Goal: Communication & Community: Ask a question

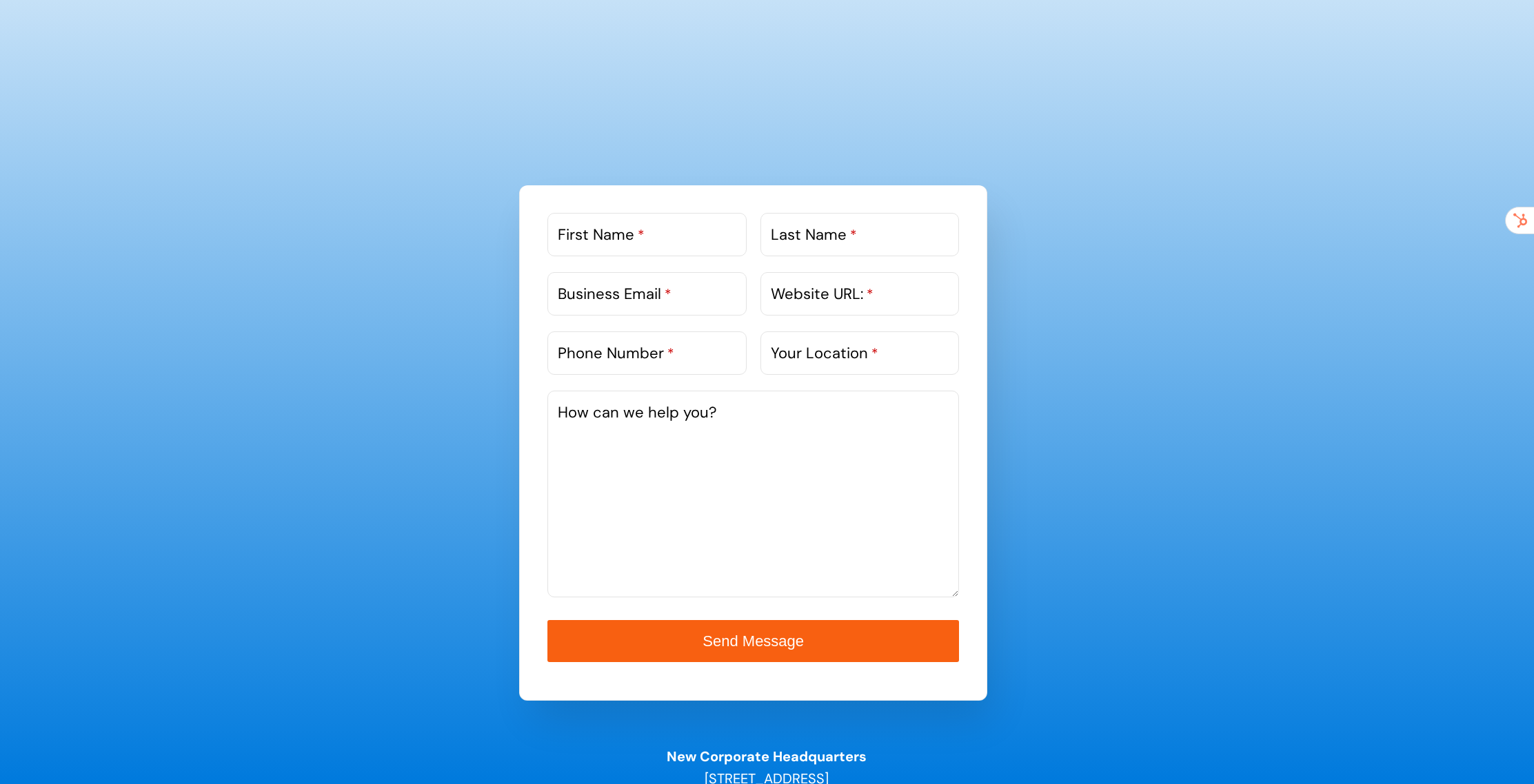
scroll to position [689, 0]
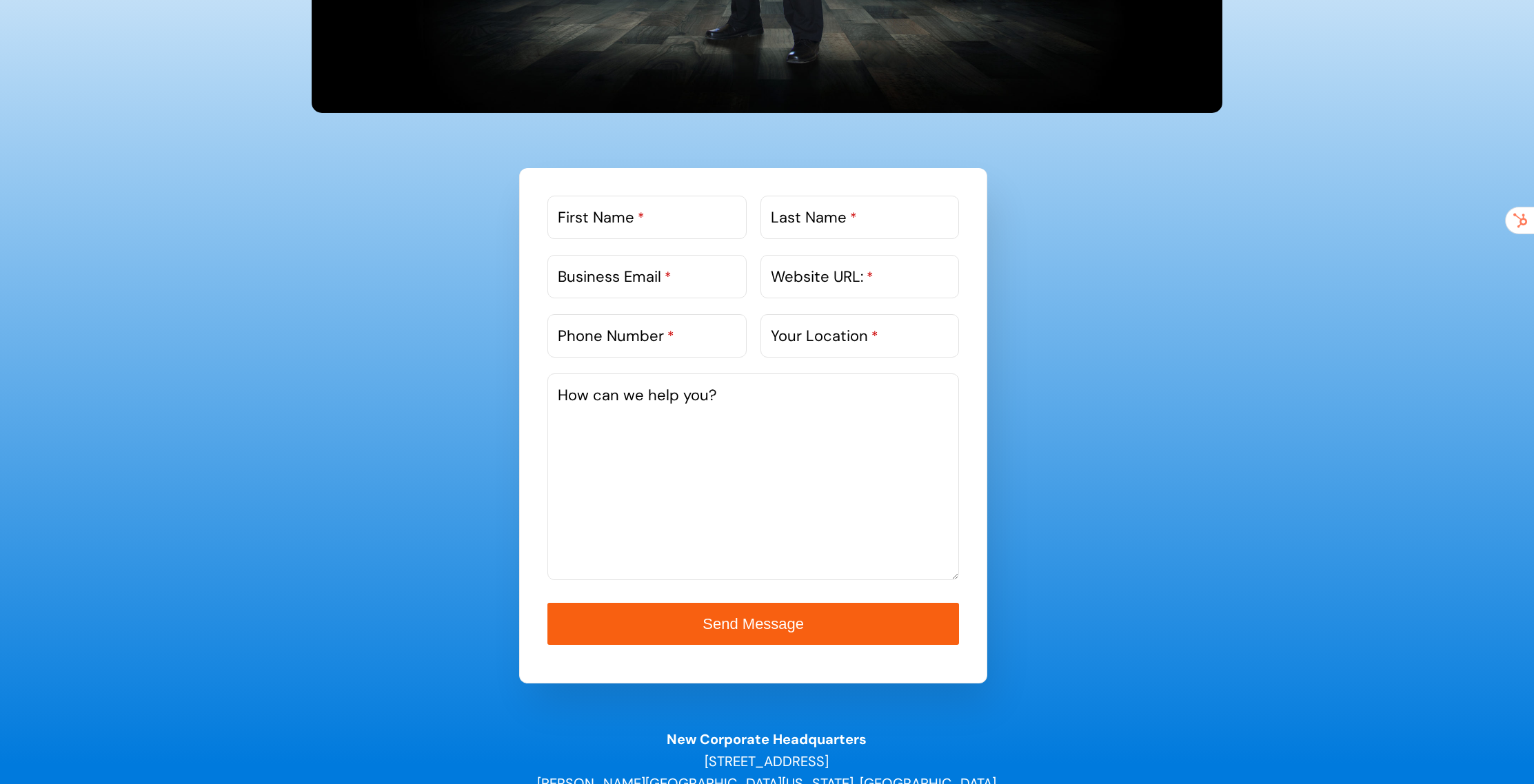
click at [596, 223] on label "First Name *" at bounding box center [601, 217] width 87 height 23
click at [596, 223] on input "First Name *" at bounding box center [646, 217] width 199 height 43
type input "michael"
type input "mason"
type input "333mam@gmail.com"
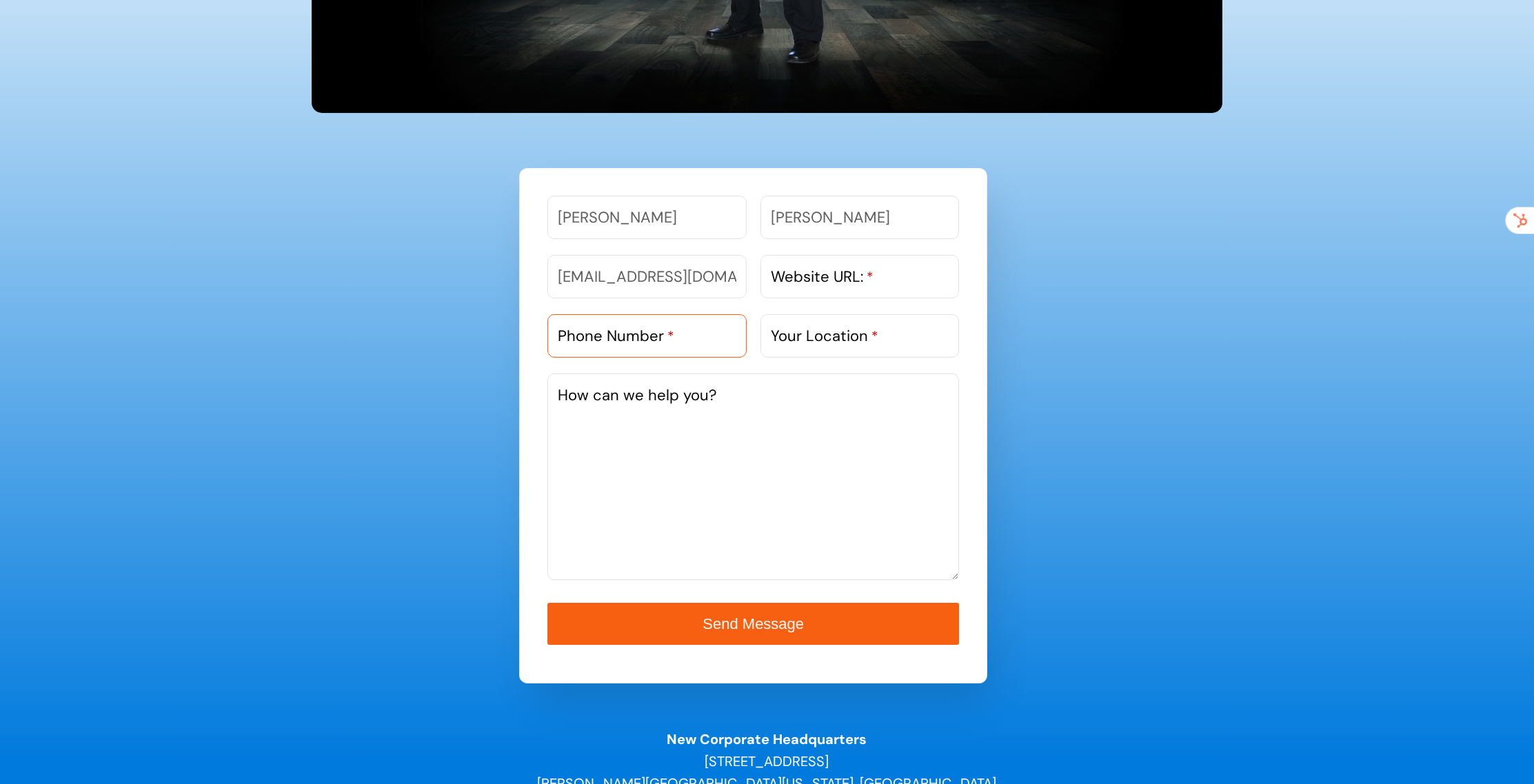
type input "3104032213"
click at [828, 279] on label "Website URL: *" at bounding box center [822, 276] width 102 height 23
click at [828, 279] on input "Website URL: *" at bounding box center [860, 276] width 199 height 43
type input "www.OPTforOneness.com"
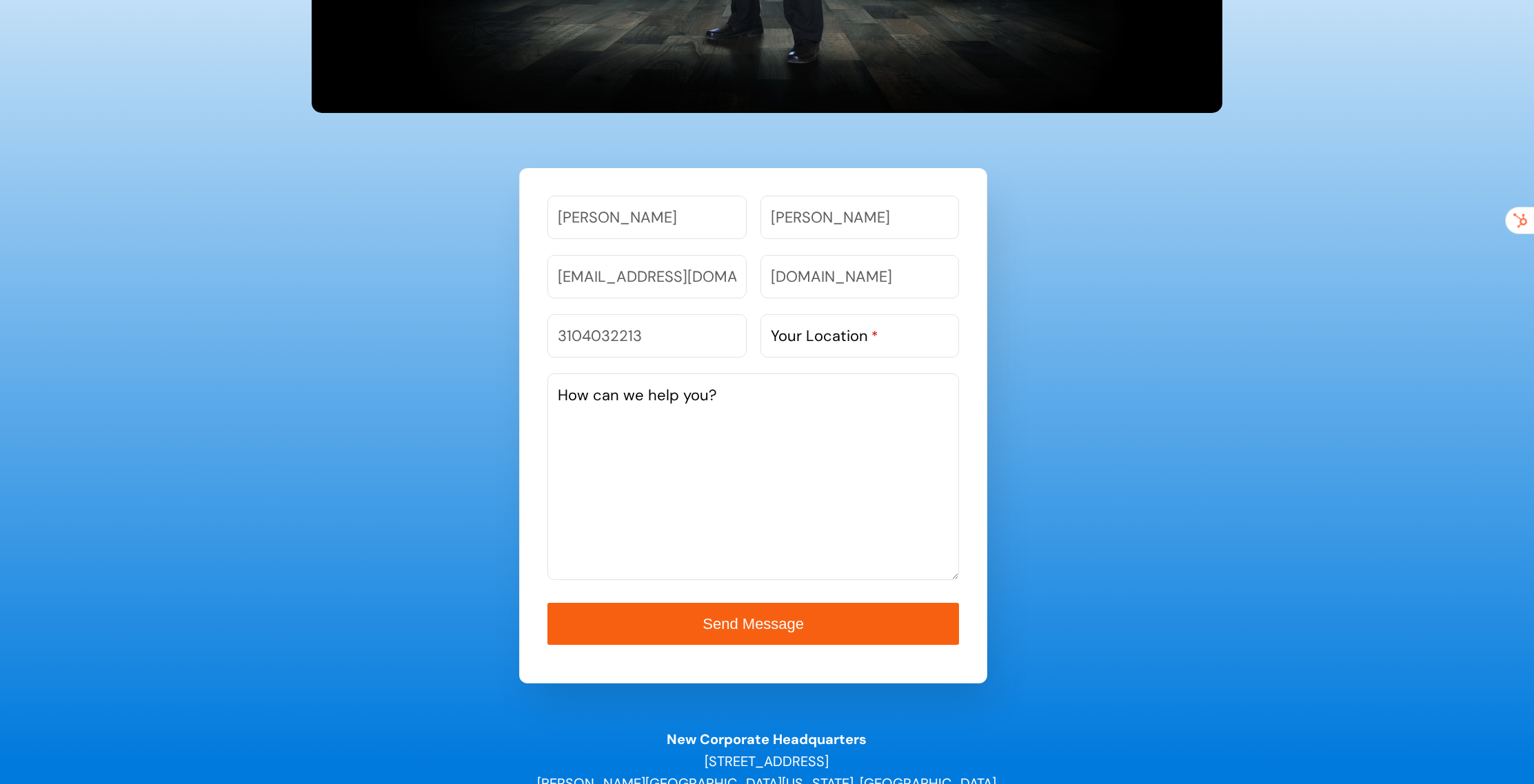
scroll to position [0, 0]
click at [828, 335] on label "Your Location *" at bounding box center [825, 336] width 107 height 23
click at [828, 335] on input "Your Location *" at bounding box center [860, 336] width 199 height 43
type input "marina del rey"
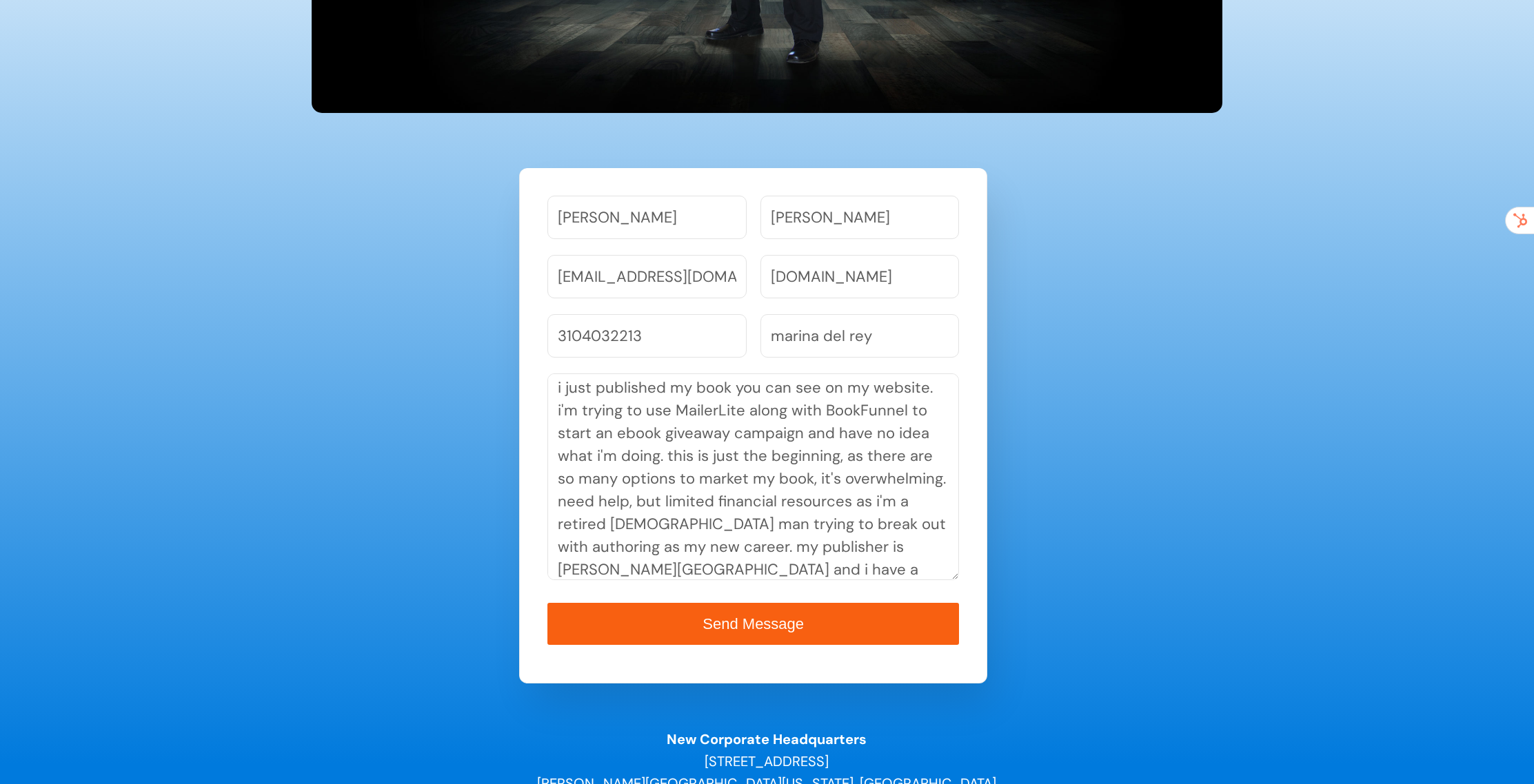
scroll to position [31, 0]
click at [923, 549] on textarea "i just published my book you can see on my website. i'm trying to use MailerLit…" at bounding box center [753, 476] width 412 height 207
click at [690, 571] on textarea "i just published my book you can see on my website. i'm trying to use MailerLit…" at bounding box center [753, 476] width 412 height 207
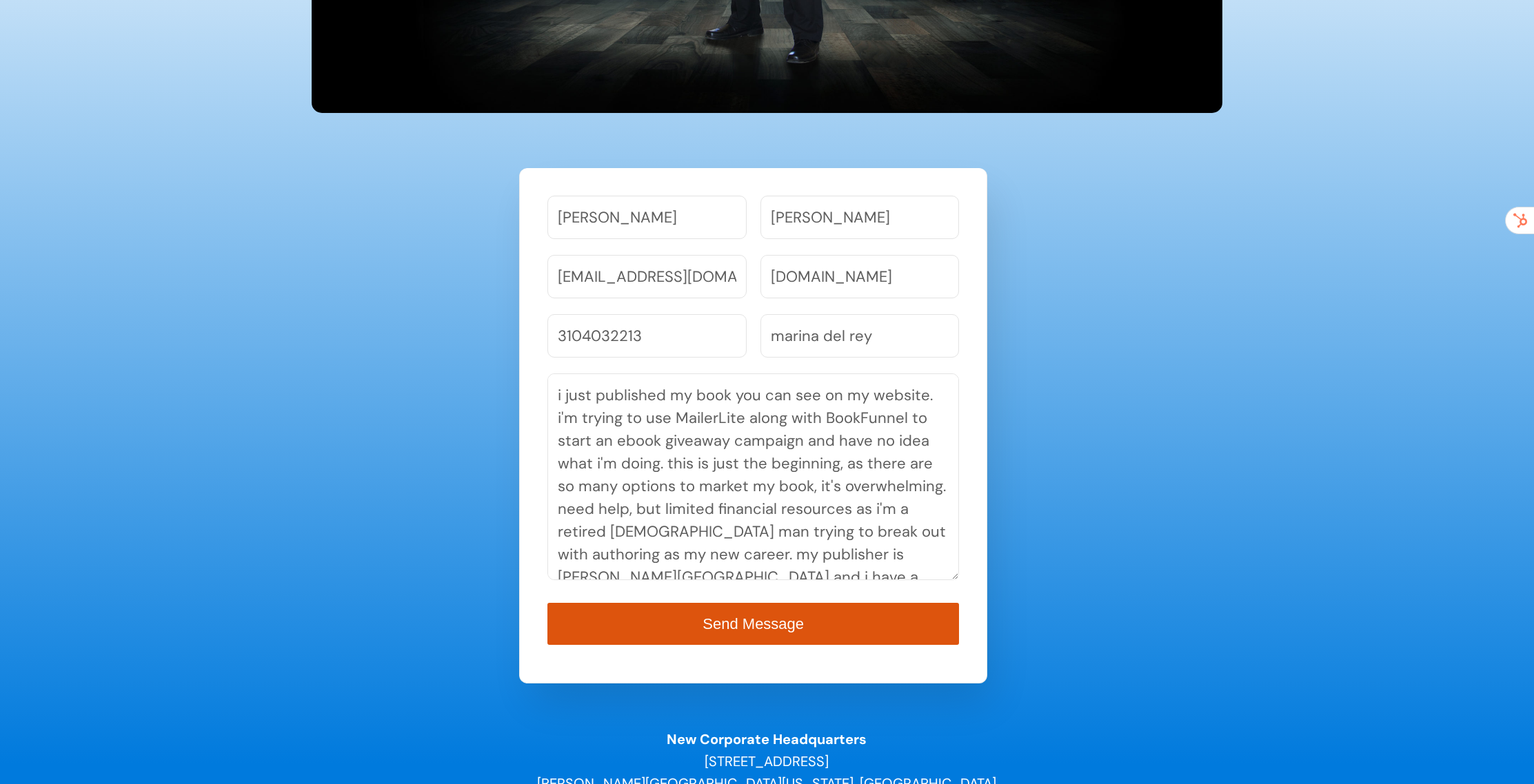
type textarea "i just published my book you can see on my website. i'm trying to use MailerLit…"
click at [750, 623] on span "Send Message" at bounding box center [753, 624] width 94 height 16
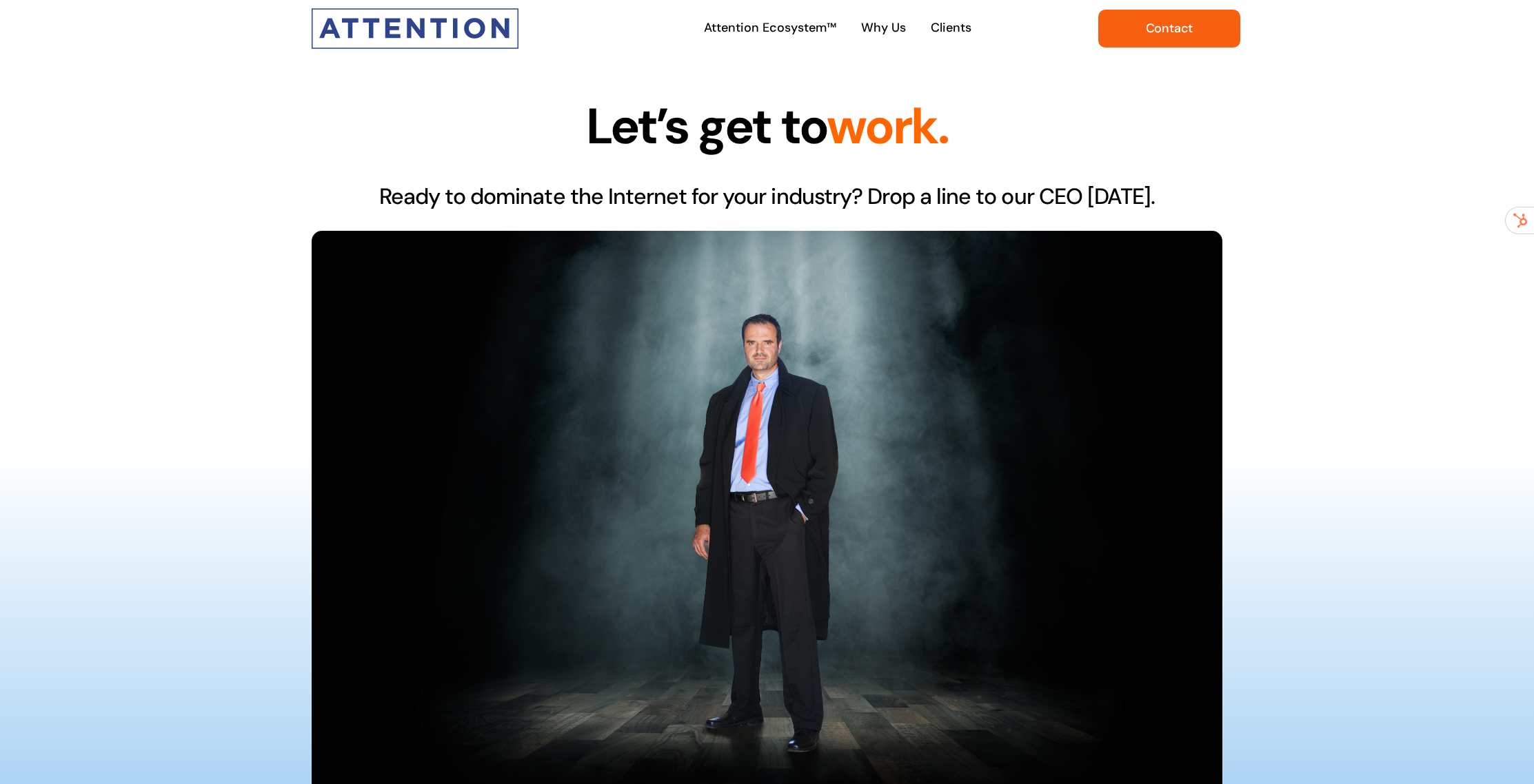
click at [1171, 28] on span "Contact" at bounding box center [1170, 28] width 48 height 14
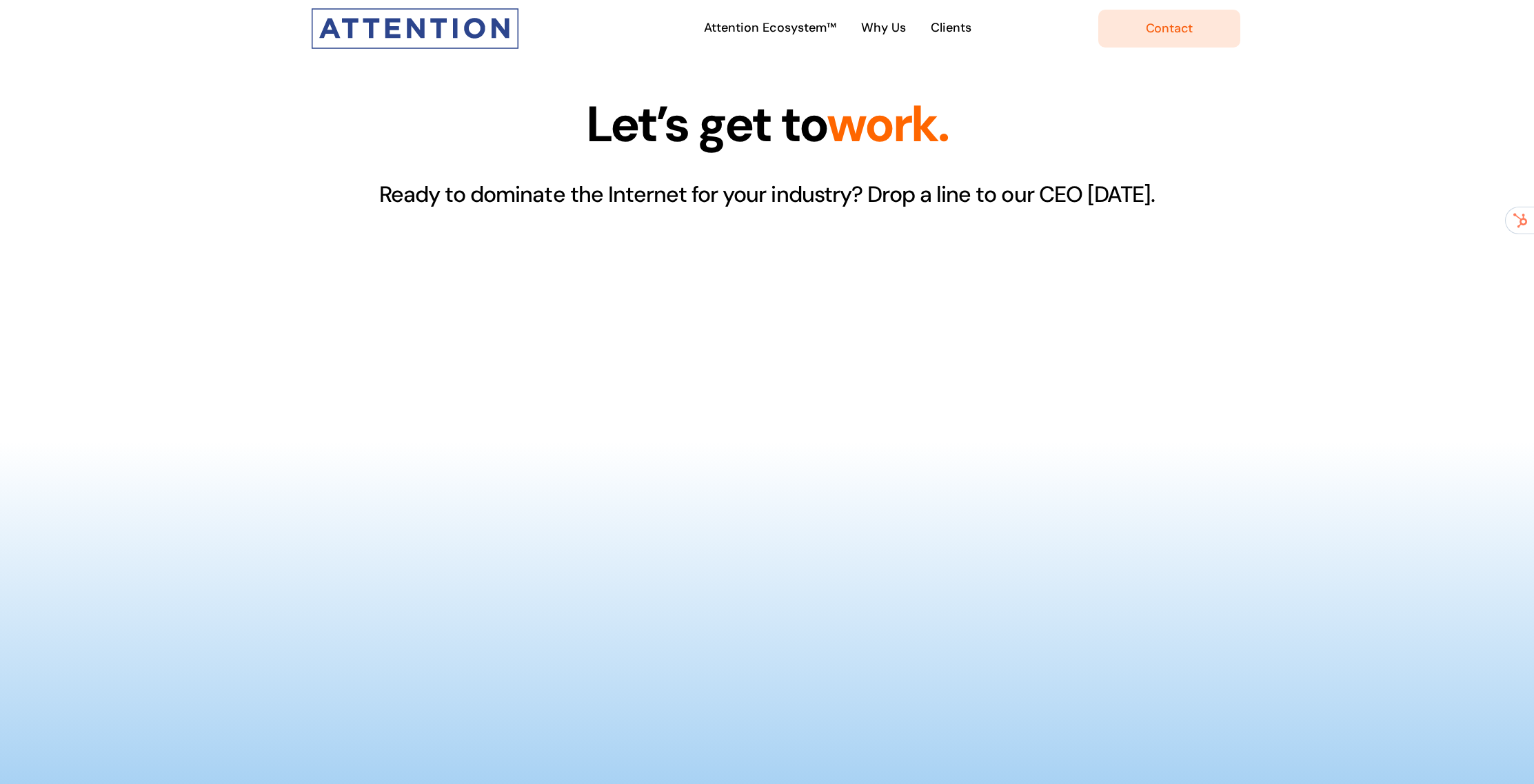
scroll to position [3, 0]
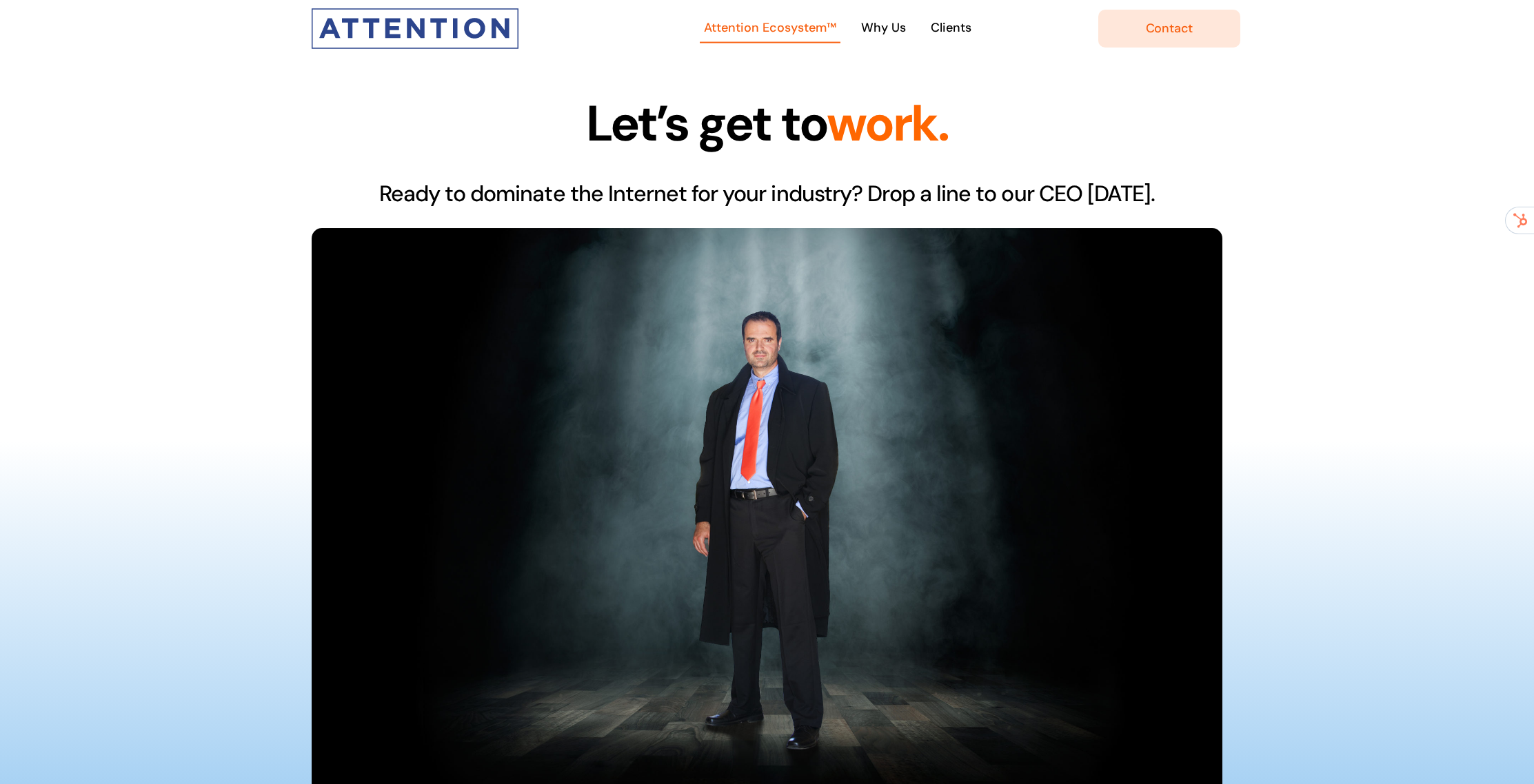
click at [796, 26] on span "Attention Ecosystem™" at bounding box center [769, 27] width 132 height 20
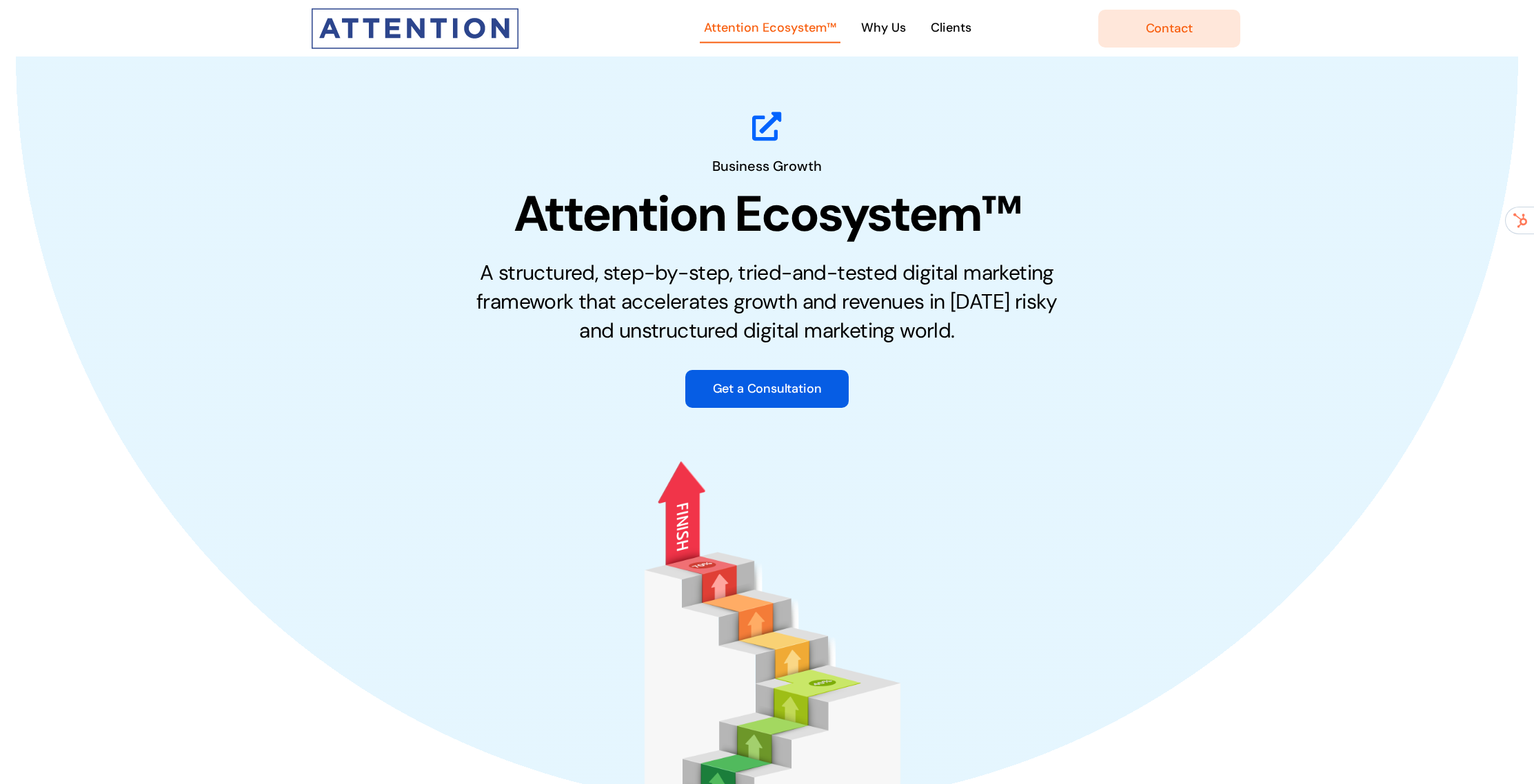
click at [761, 379] on link "Get a Consultation" at bounding box center [767, 389] width 164 height 37
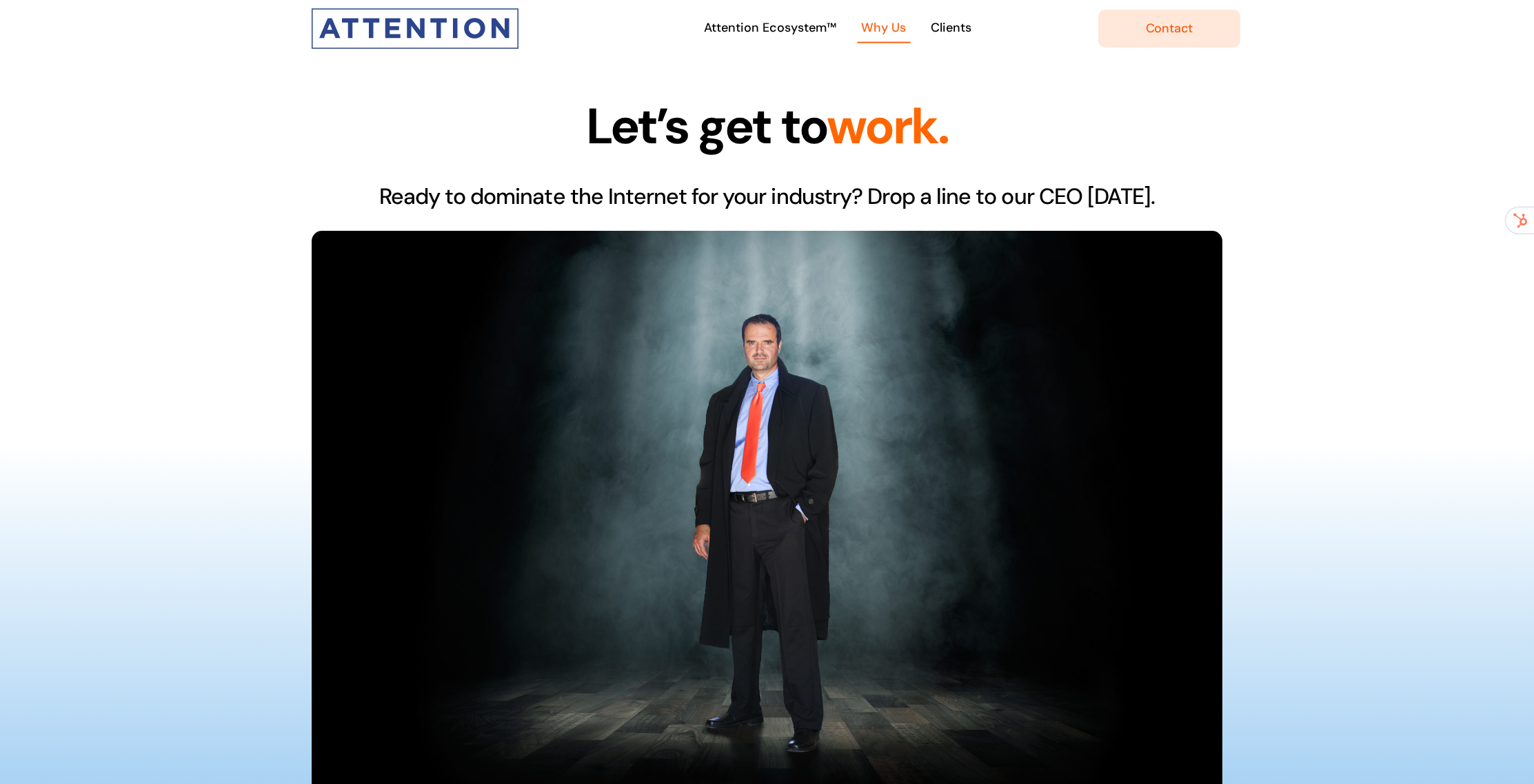
click at [877, 24] on span "Why Us" at bounding box center [883, 27] width 45 height 20
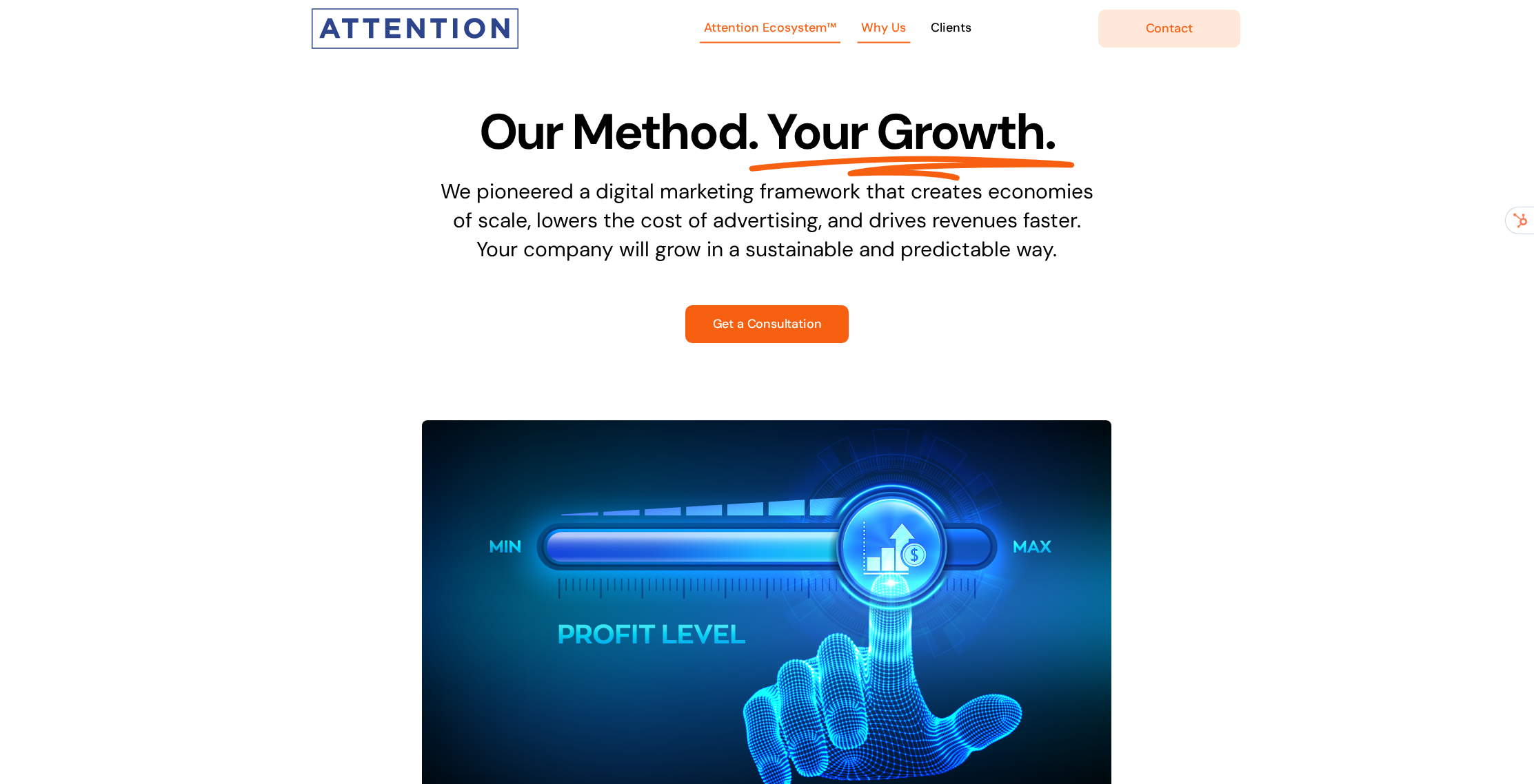
click at [771, 31] on span "Attention Ecosystem™" at bounding box center [769, 27] width 132 height 20
